Goal: Information Seeking & Learning: Learn about a topic

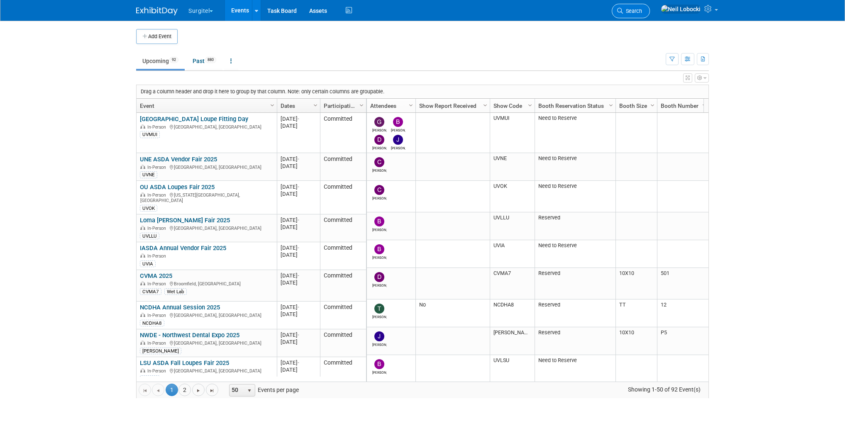
click at [642, 12] on span "Search" at bounding box center [632, 11] width 19 height 6
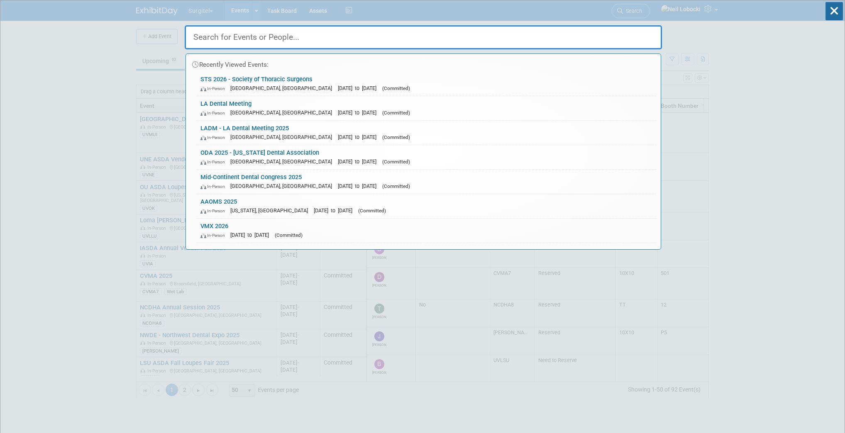
click at [412, 37] on input "text" at bounding box center [423, 37] width 477 height 24
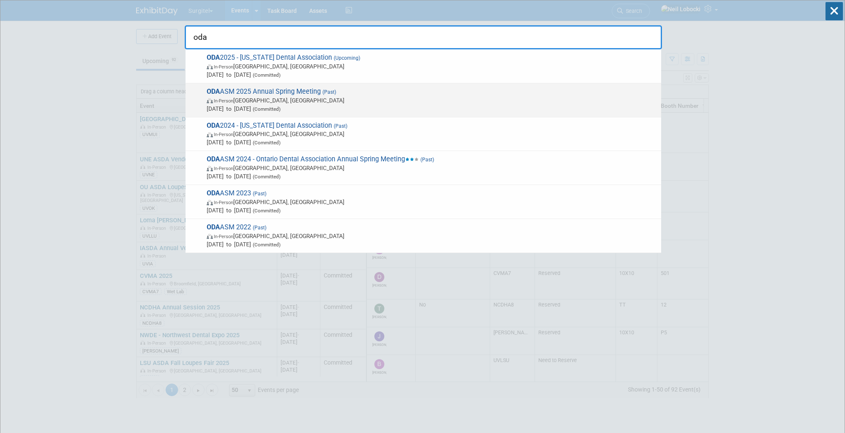
type input "oda"
click at [313, 92] on span "ODA ASM 2025 Annual Spring Meeting (Past) In-Person [GEOGRAPHIC_DATA], [GEOGRAP…" at bounding box center [430, 100] width 453 height 25
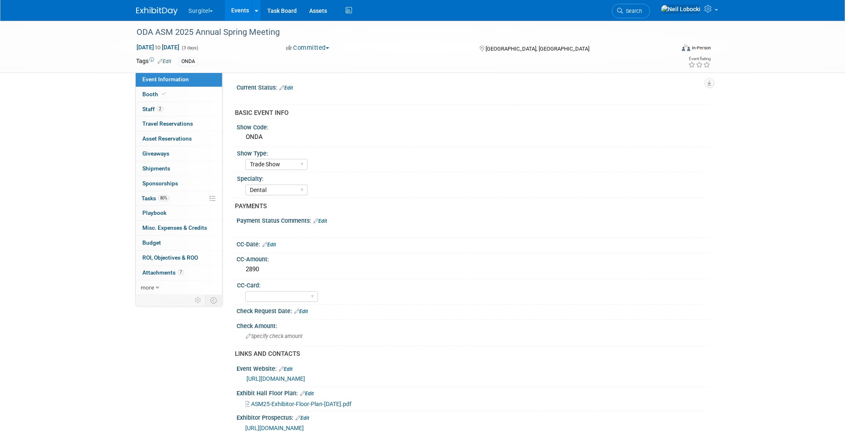
select select "Trade Show"
select select "Dental"
select select "Yes"
click at [175, 98] on link "Booth" at bounding box center [179, 94] width 86 height 15
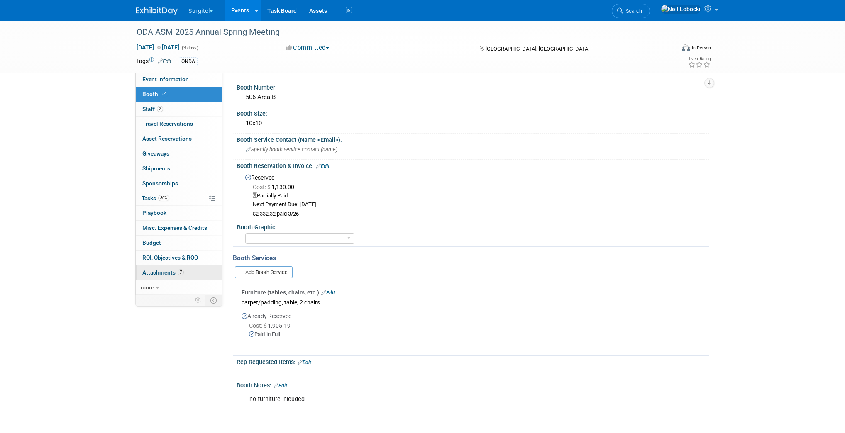
click at [154, 269] on span "Attachments 7" at bounding box center [163, 272] width 42 height 7
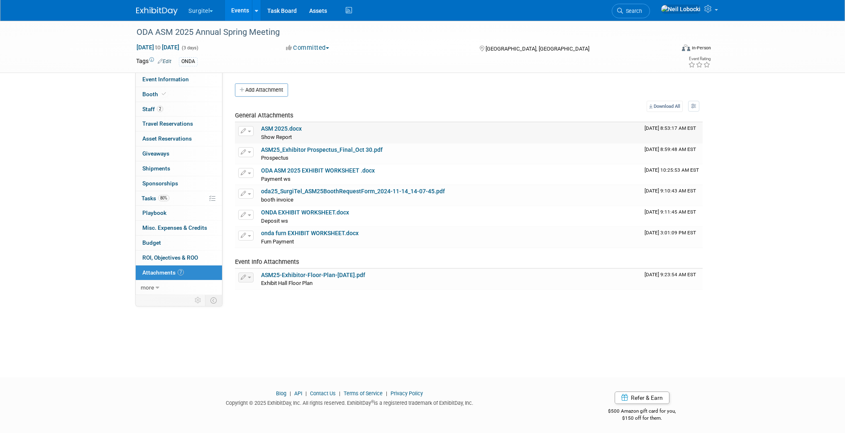
click at [291, 130] on link "ASM 2025.docx" at bounding box center [281, 128] width 41 height 7
click at [642, 12] on span "Search" at bounding box center [632, 11] width 19 height 6
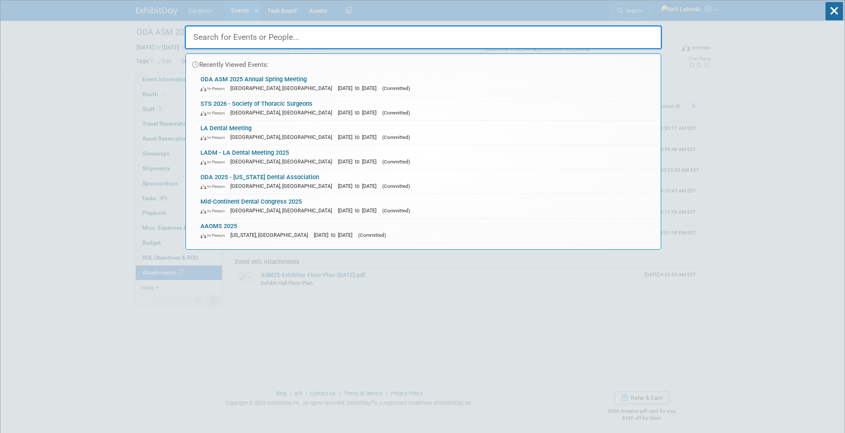
click at [359, 39] on input "text" at bounding box center [423, 37] width 477 height 24
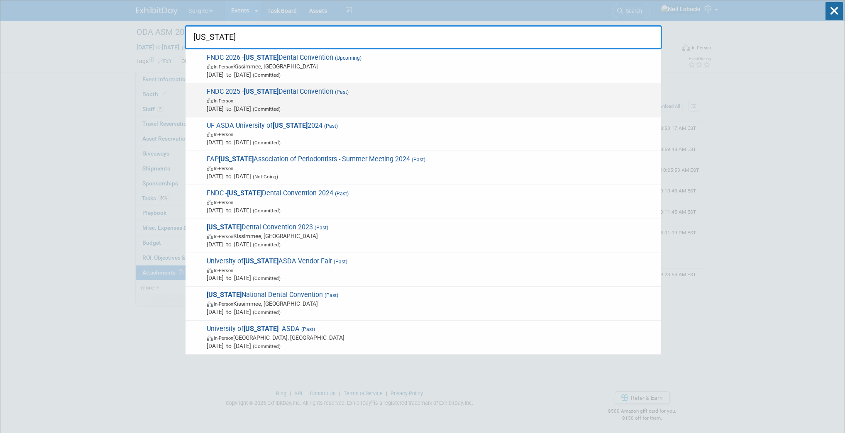
type input "florida"
click at [325, 103] on span "In-Person" at bounding box center [432, 100] width 450 height 8
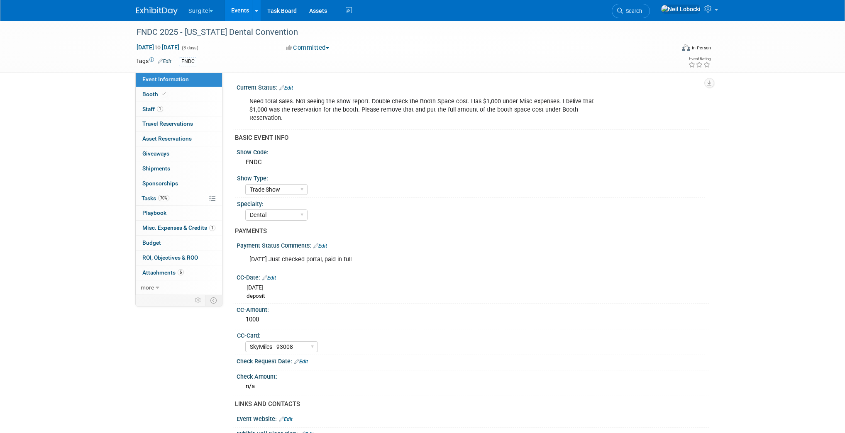
select select "Trade Show"
select select "Dental"
select select "SkyMiles - 93008"
select select "No"
click at [177, 98] on link "Booth" at bounding box center [179, 94] width 86 height 15
